Goal: Information Seeking & Learning: Learn about a topic

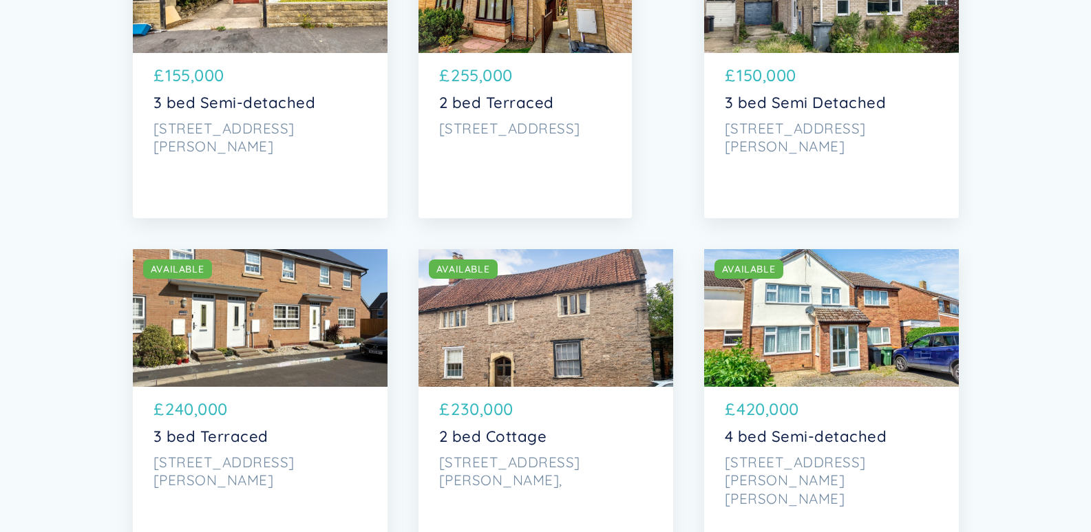
scroll to position [344, 0]
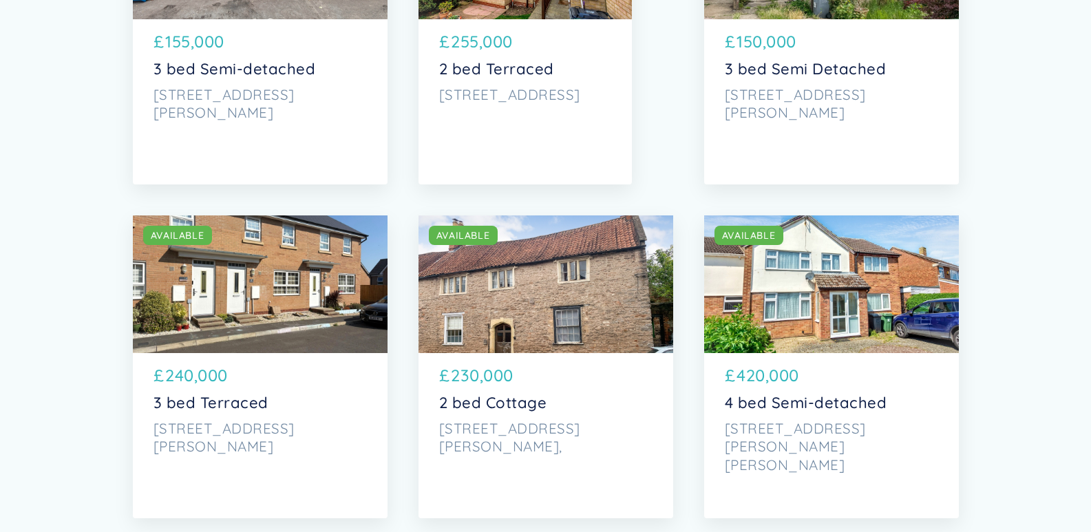
click at [240, 272] on div "SOLD AVAILABLE" at bounding box center [260, 284] width 255 height 138
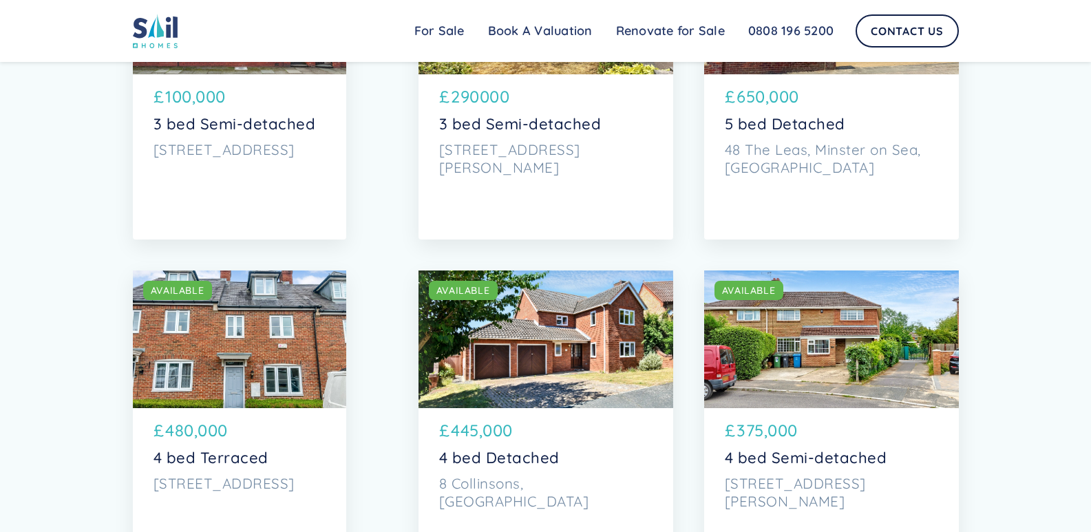
scroll to position [1927, 0]
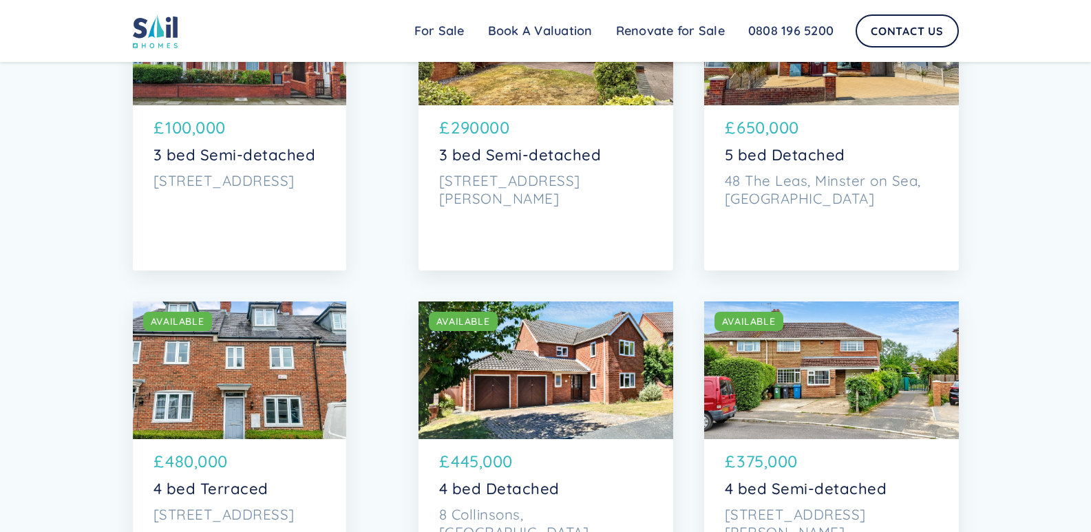
click at [210, 99] on div "SOLD AVAILABLE" at bounding box center [239, 37] width 213 height 138
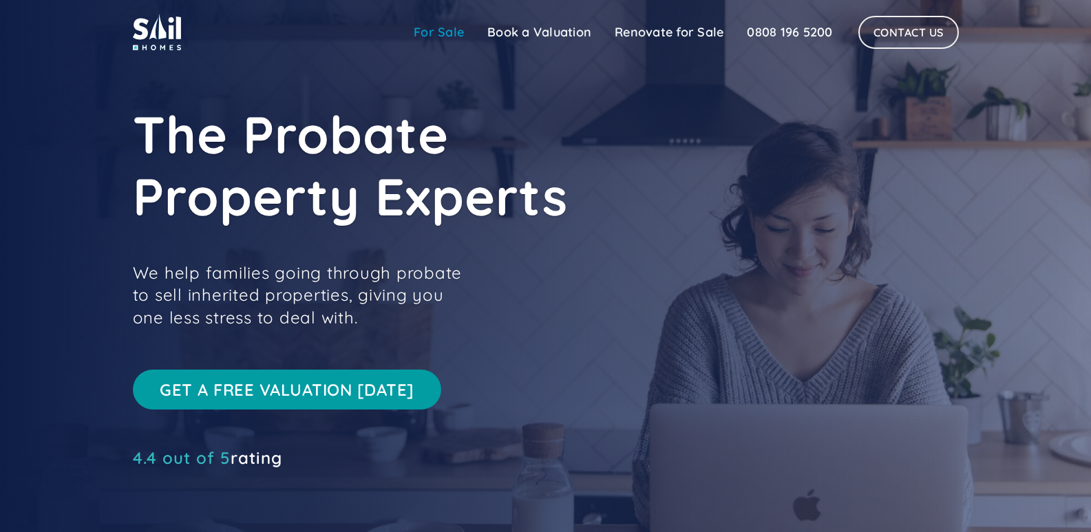
click at [440, 30] on link "For Sale" at bounding box center [439, 33] width 74 height 28
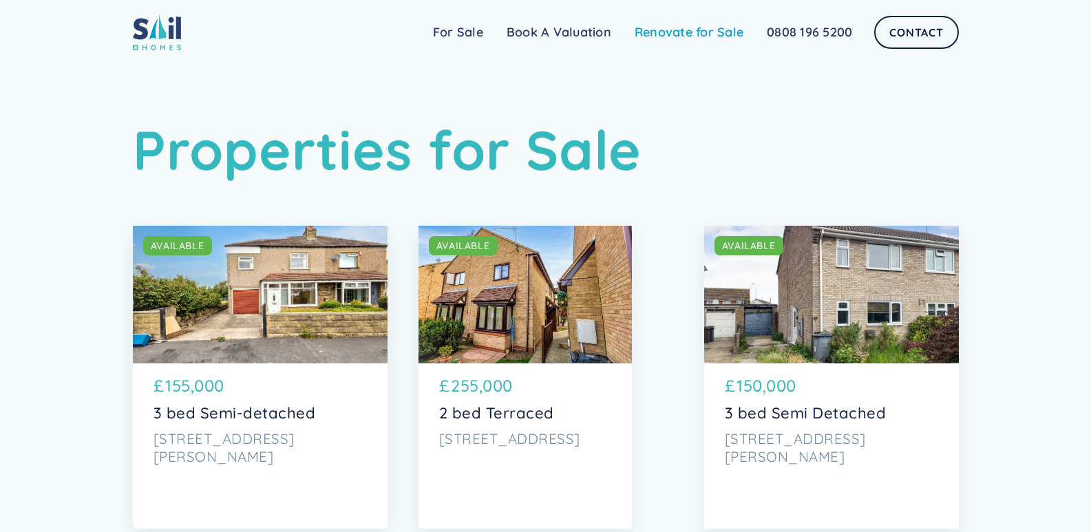
click at [719, 26] on link "Renovate for Sale" at bounding box center [689, 33] width 132 height 28
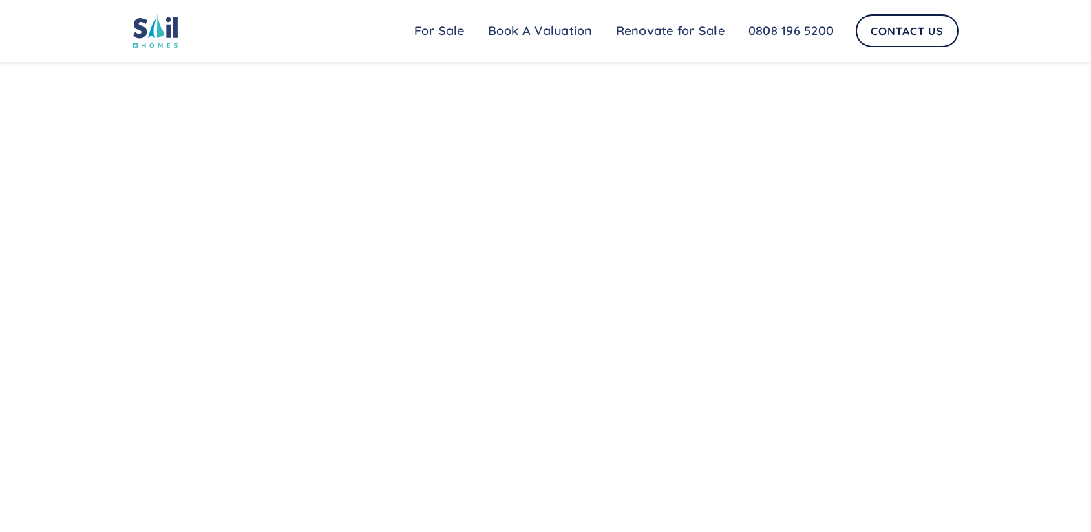
scroll to position [826, 0]
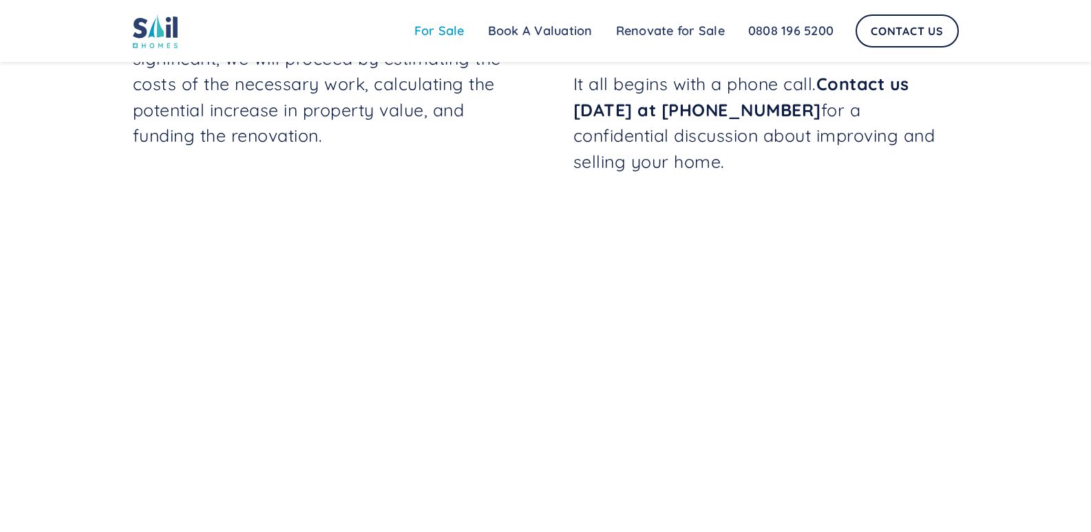
click at [435, 23] on link "For Sale" at bounding box center [440, 31] width 74 height 28
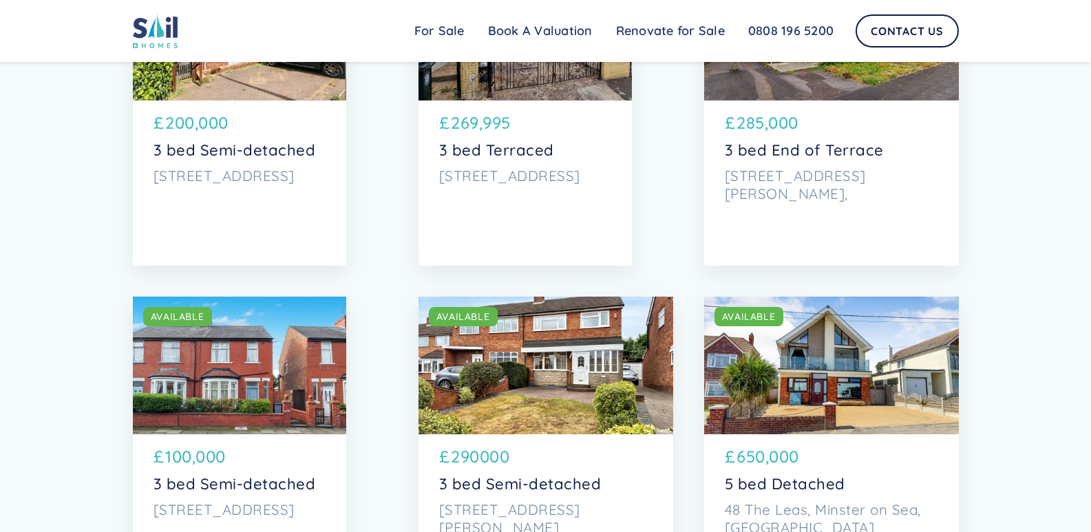
scroll to position [1652, 0]
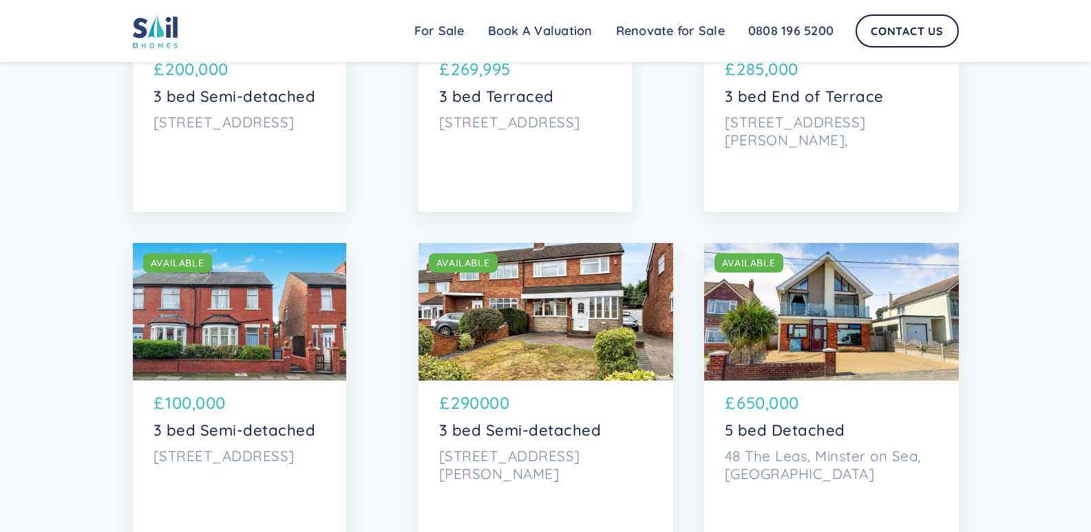
click at [240, 304] on div "SOLD AVAILABLE" at bounding box center [239, 312] width 213 height 138
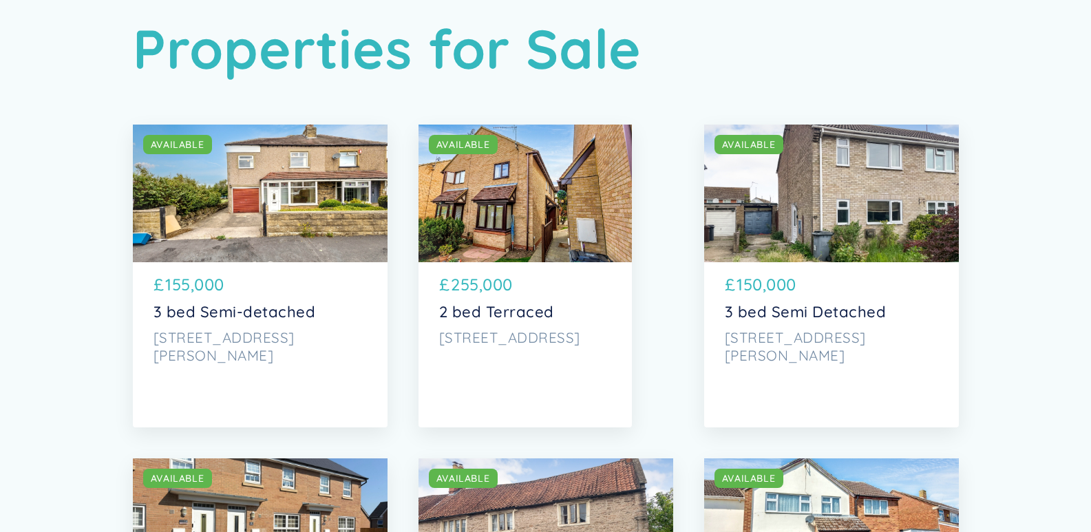
scroll to position [138, 0]
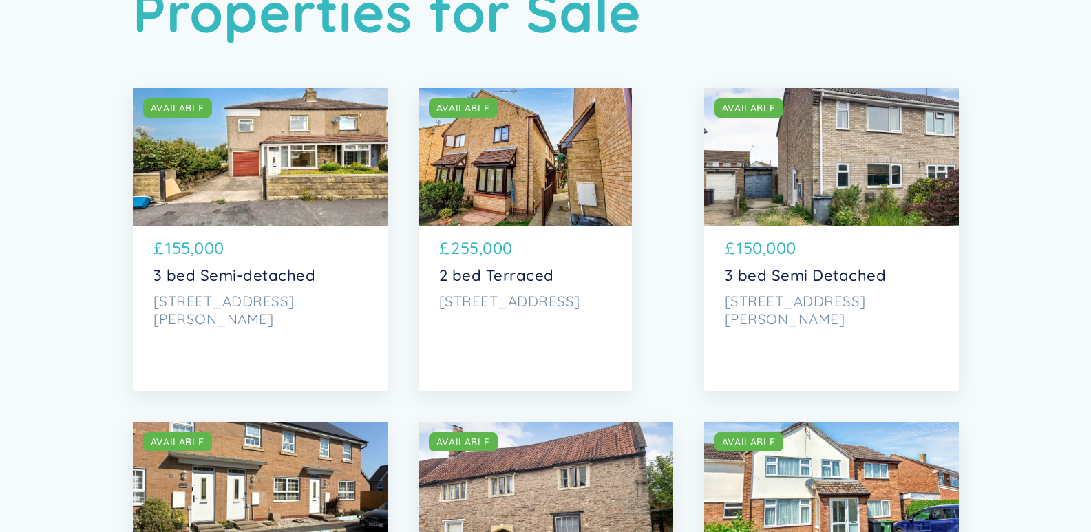
click at [518, 169] on div "SOLD AVAILABLE" at bounding box center [524, 157] width 213 height 138
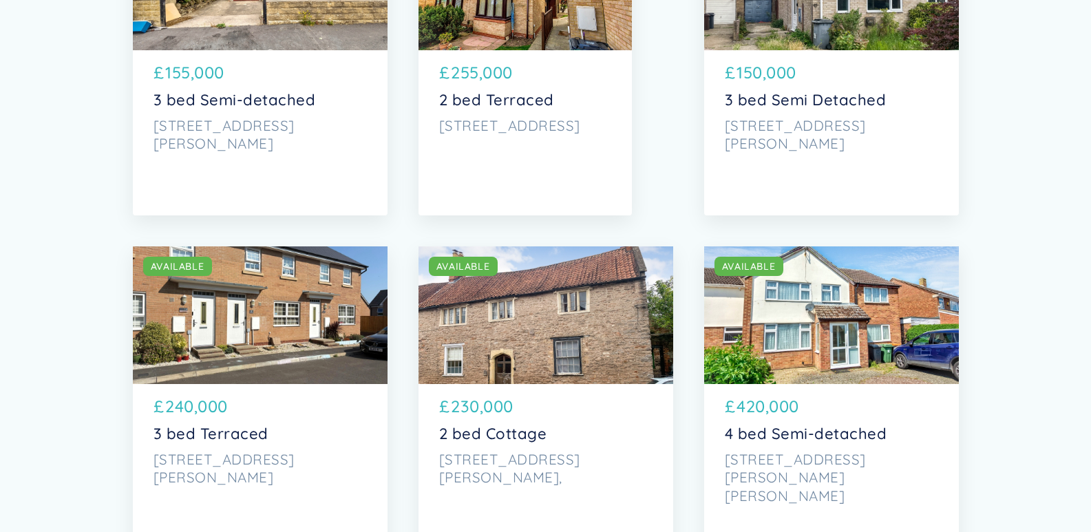
scroll to position [344, 0]
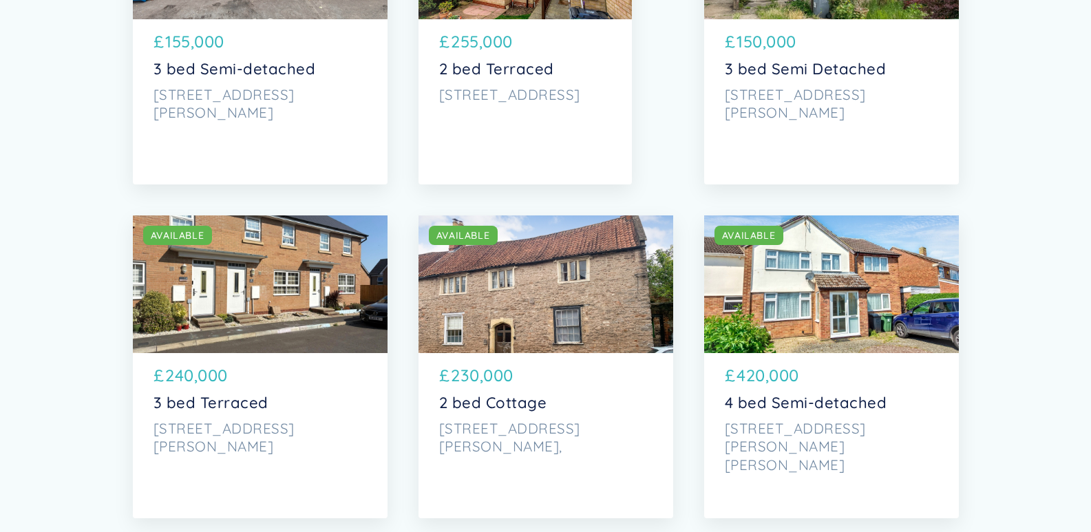
click at [537, 279] on div "SOLD AVAILABLE" at bounding box center [545, 284] width 255 height 138
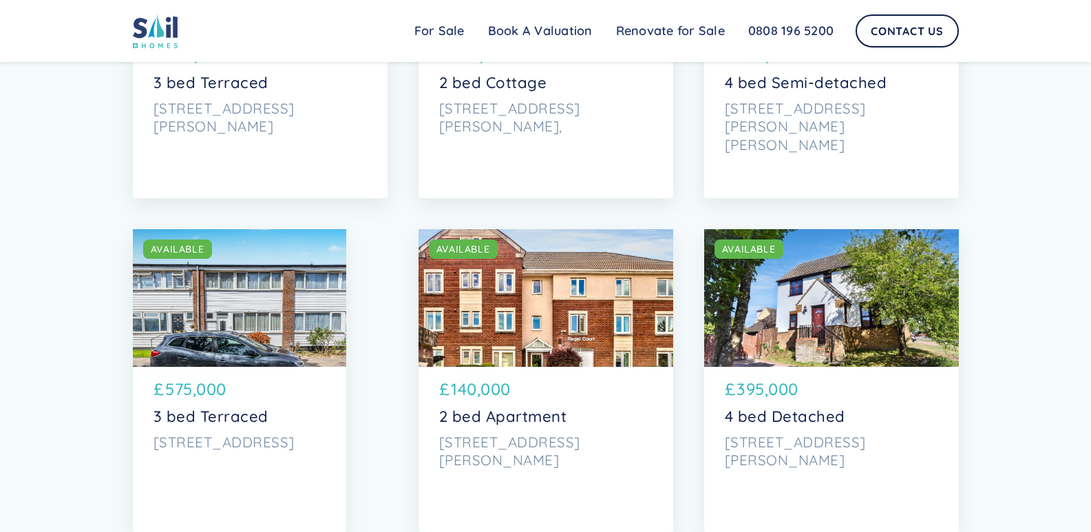
scroll to position [688, 0]
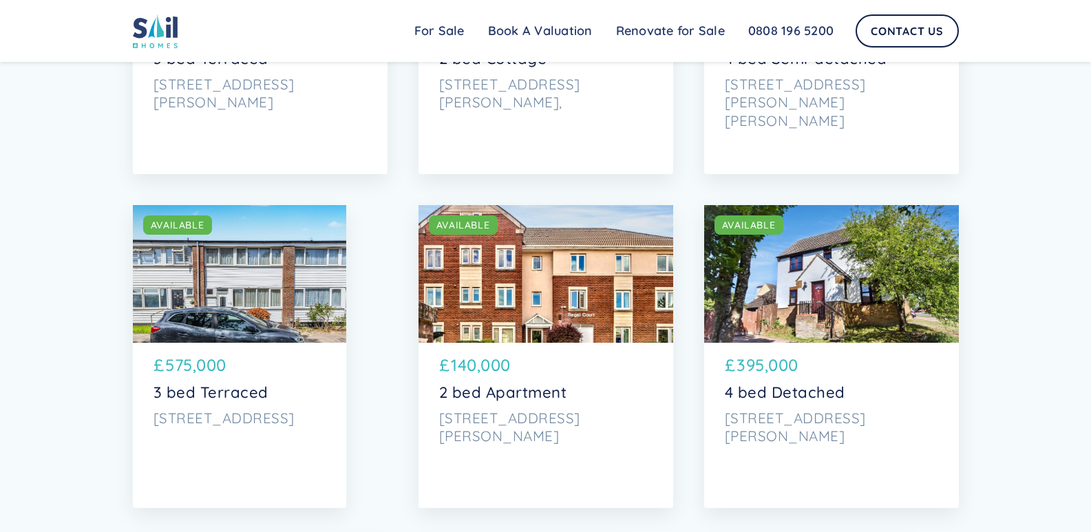
click at [840, 255] on div "SOLD AVAILABLE" at bounding box center [831, 274] width 255 height 138
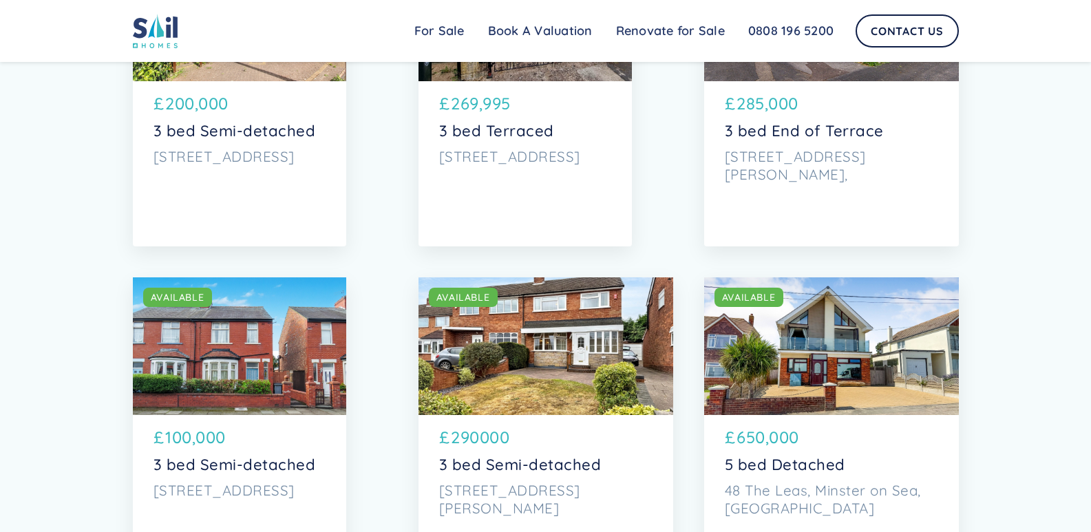
scroll to position [1652, 0]
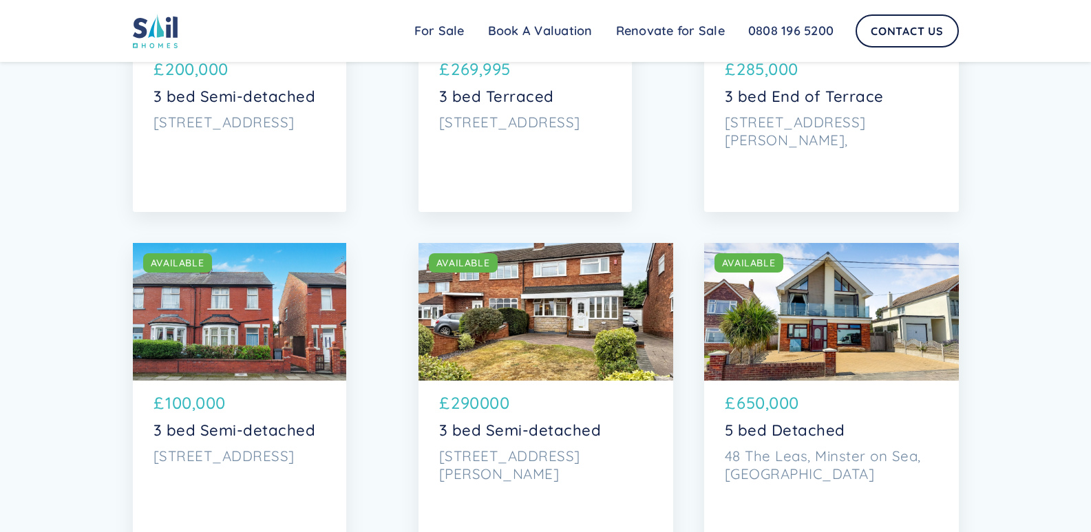
click at [806, 321] on div "SOLD AVAILABLE" at bounding box center [831, 312] width 255 height 138
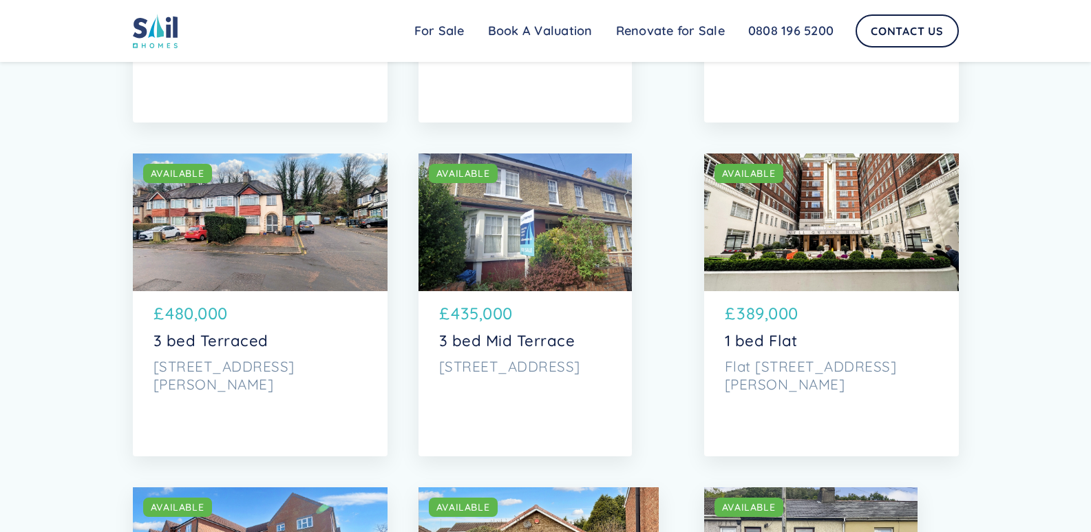
scroll to position [3166, 0]
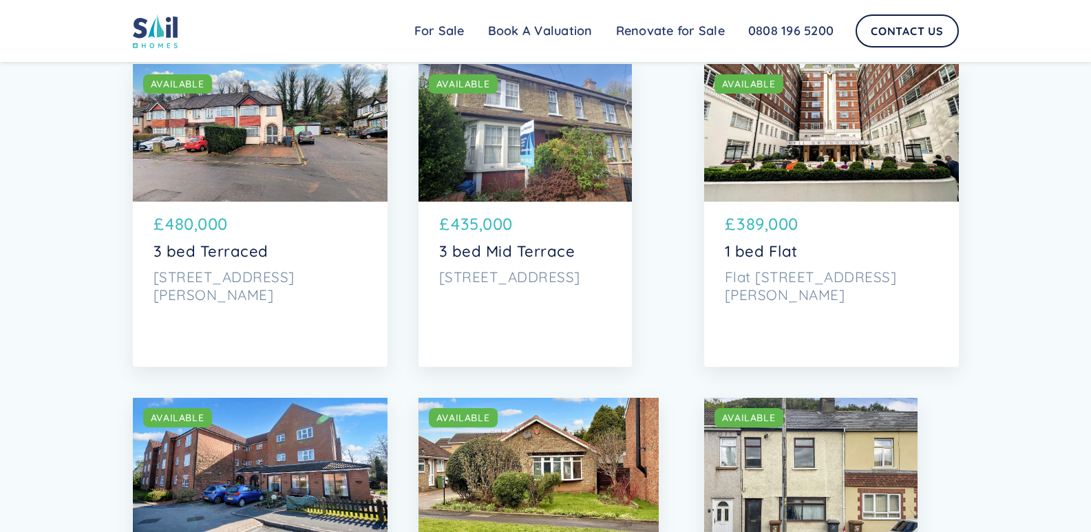
click at [832, 143] on div "SOLD AVAILABLE" at bounding box center [831, 133] width 255 height 138
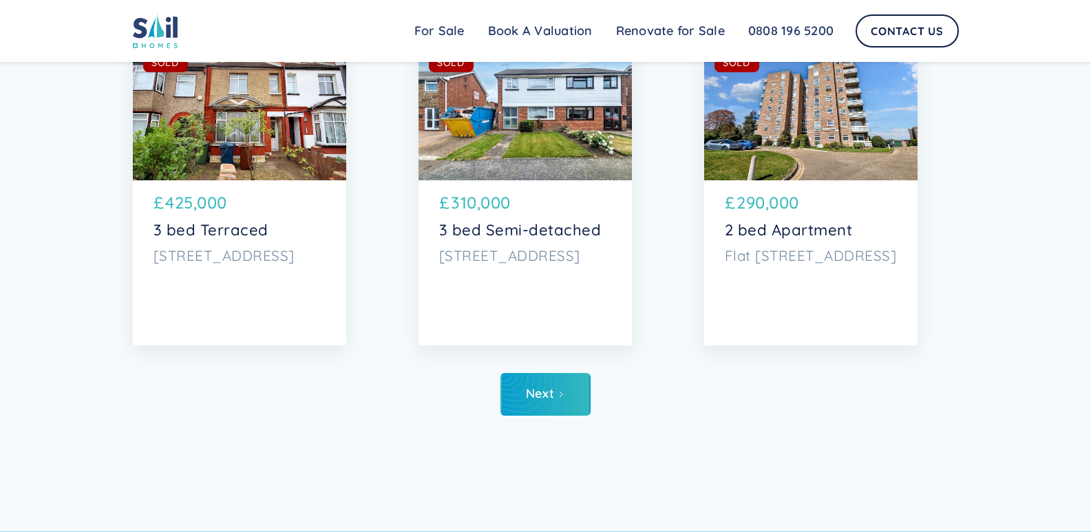
scroll to position [7296, 0]
click at [542, 392] on div "Next" at bounding box center [540, 393] width 28 height 14
